Goal: Register for event/course

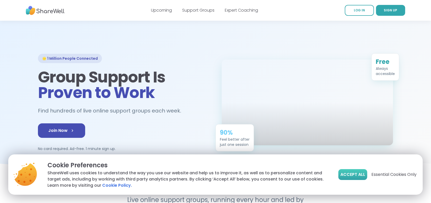
click at [361, 173] on span "Accept All" at bounding box center [353, 174] width 25 height 6
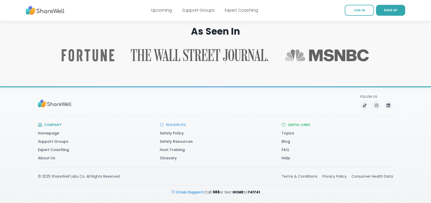
scroll to position [841, 0]
click at [38, 159] on link "About Us" at bounding box center [46, 157] width 17 height 5
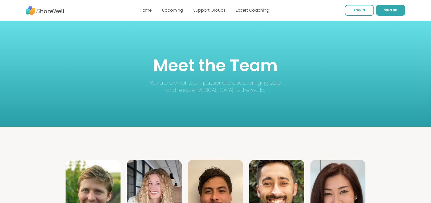
click at [146, 11] on link "Home" at bounding box center [146, 10] width 12 height 6
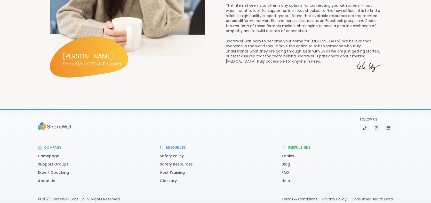
scroll to position [749, 0]
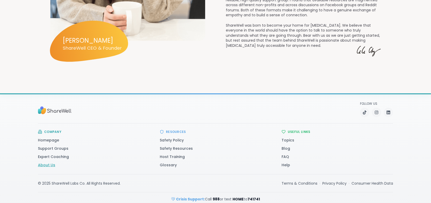
click at [38, 162] on link "About Us" at bounding box center [46, 164] width 17 height 5
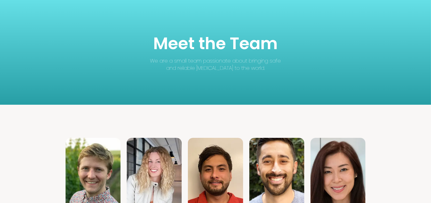
scroll to position [0, 0]
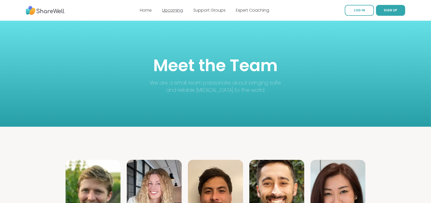
click at [173, 11] on link "Upcoming" at bounding box center [172, 10] width 21 height 6
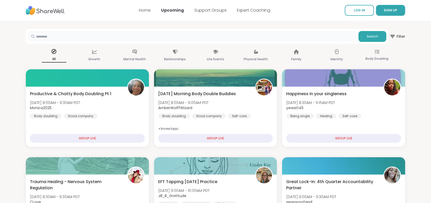
click at [87, 32] on input "text" at bounding box center [192, 36] width 329 height 10
type input "*****"
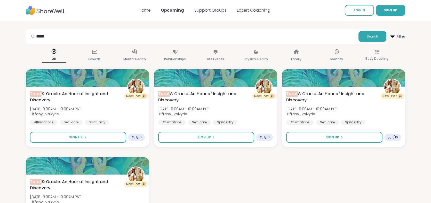
click at [209, 10] on link "Support Groups" at bounding box center [211, 10] width 32 height 6
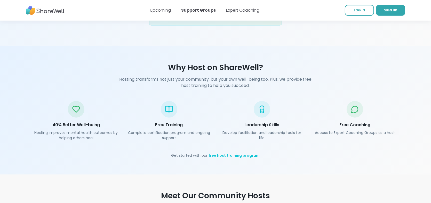
scroll to position [706, 0]
click at [236, 152] on link "free host training program" at bounding box center [234, 154] width 51 height 5
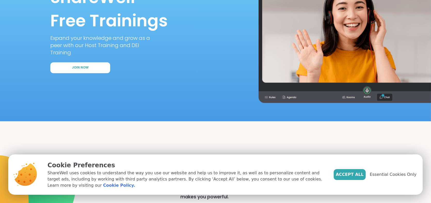
scroll to position [86, 0]
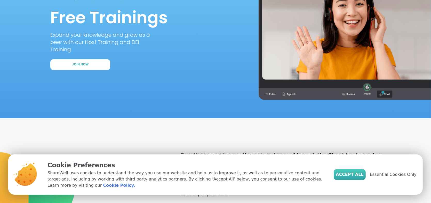
click at [352, 177] on span "Accept All" at bounding box center [350, 174] width 28 height 6
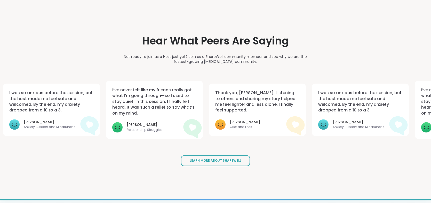
scroll to position [1146, 0]
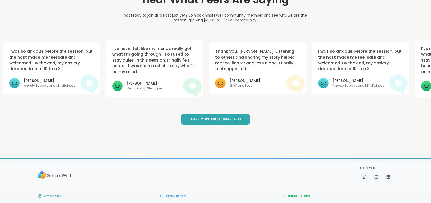
click at [233, 117] on span "Learn More About ShareWell" at bounding box center [216, 119] width 52 height 4
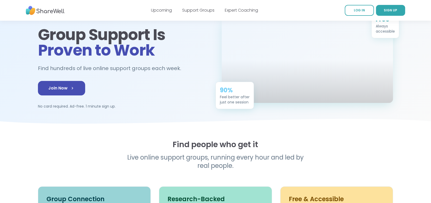
scroll to position [43, 0]
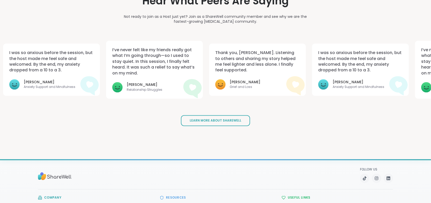
scroll to position [1146, 0]
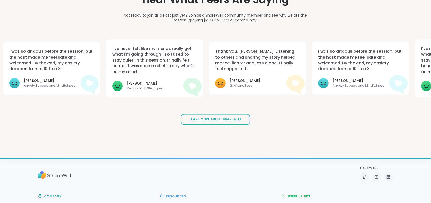
drag, startPoint x: 431, startPoint y: 167, endPoint x: 433, endPoint y: 169, distance: 3.2
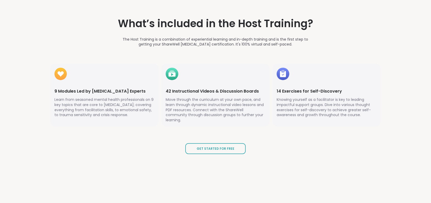
scroll to position [706, 0]
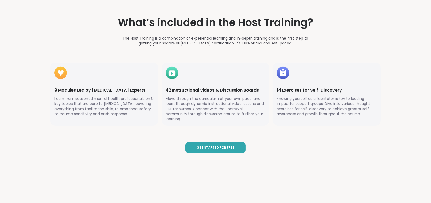
click at [218, 142] on button "Get Started for Free" at bounding box center [215, 147] width 60 height 11
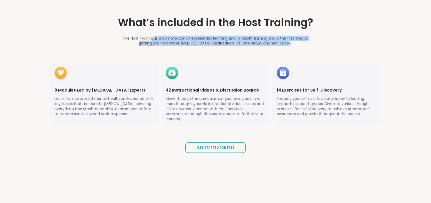
drag, startPoint x: 154, startPoint y: 31, endPoint x: 315, endPoint y: 37, distance: 160.5
click at [315, 37] on section "What’s included in the Host Training? The Host Training is a combination of exp…" at bounding box center [216, 84] width 372 height 204
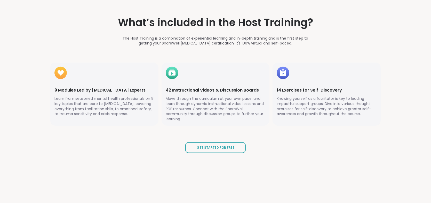
click at [210, 42] on section "What’s included in the Host Training? The Host Training is a combination of exp…" at bounding box center [216, 84] width 372 height 204
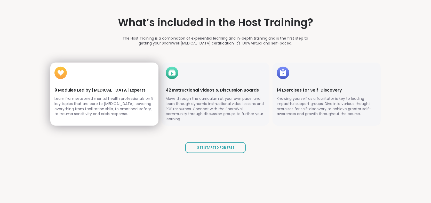
click at [98, 99] on p "Learn from seasoned mental health professionals on 9 key topics that are core t…" at bounding box center [104, 106] width 100 height 20
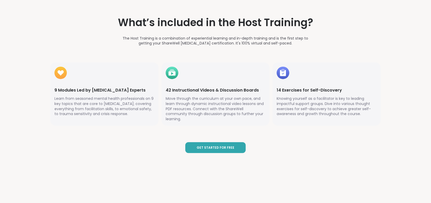
click at [211, 145] on span "Get Started for Free" at bounding box center [216, 147] width 38 height 4
